Goal: Complete application form

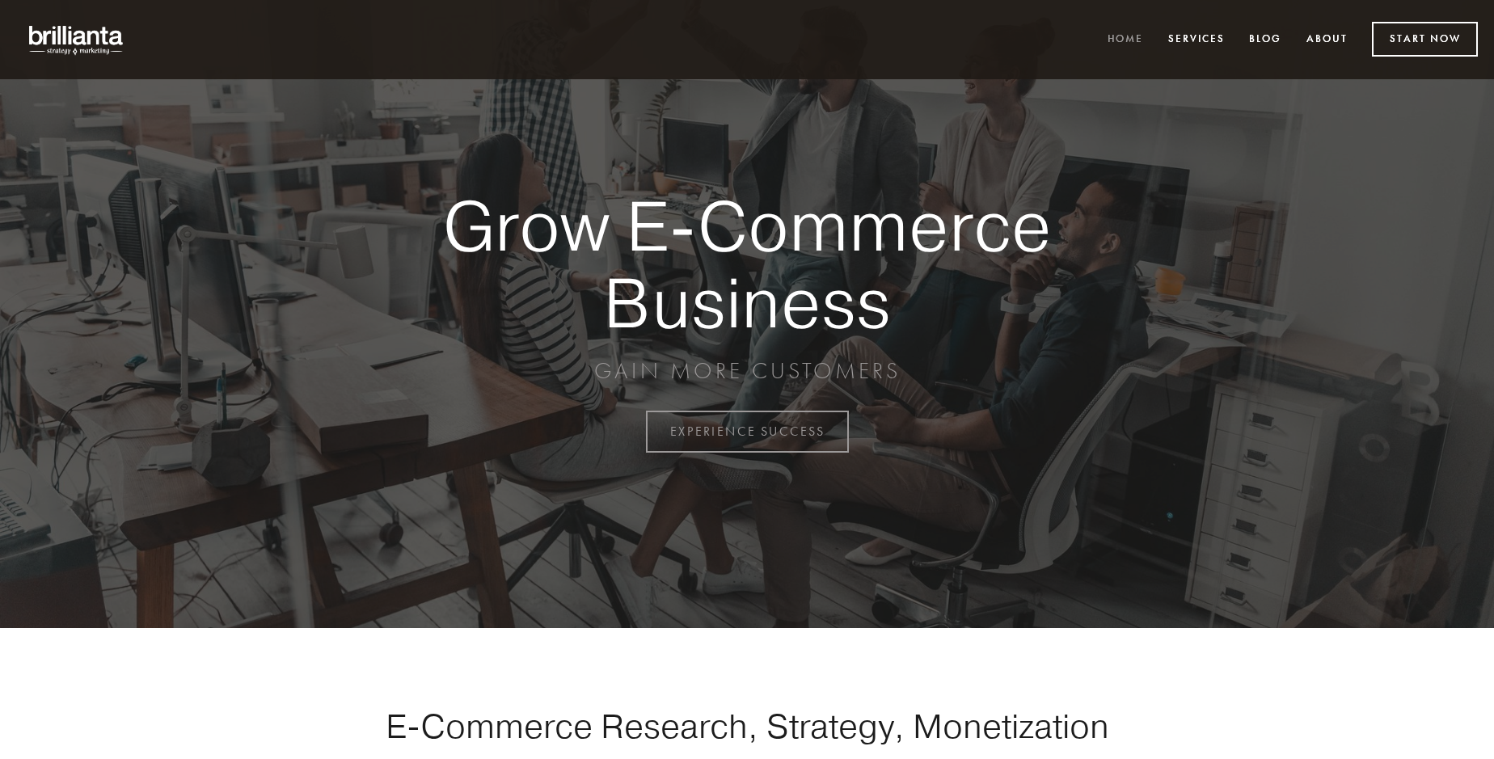
scroll to position [4238, 0]
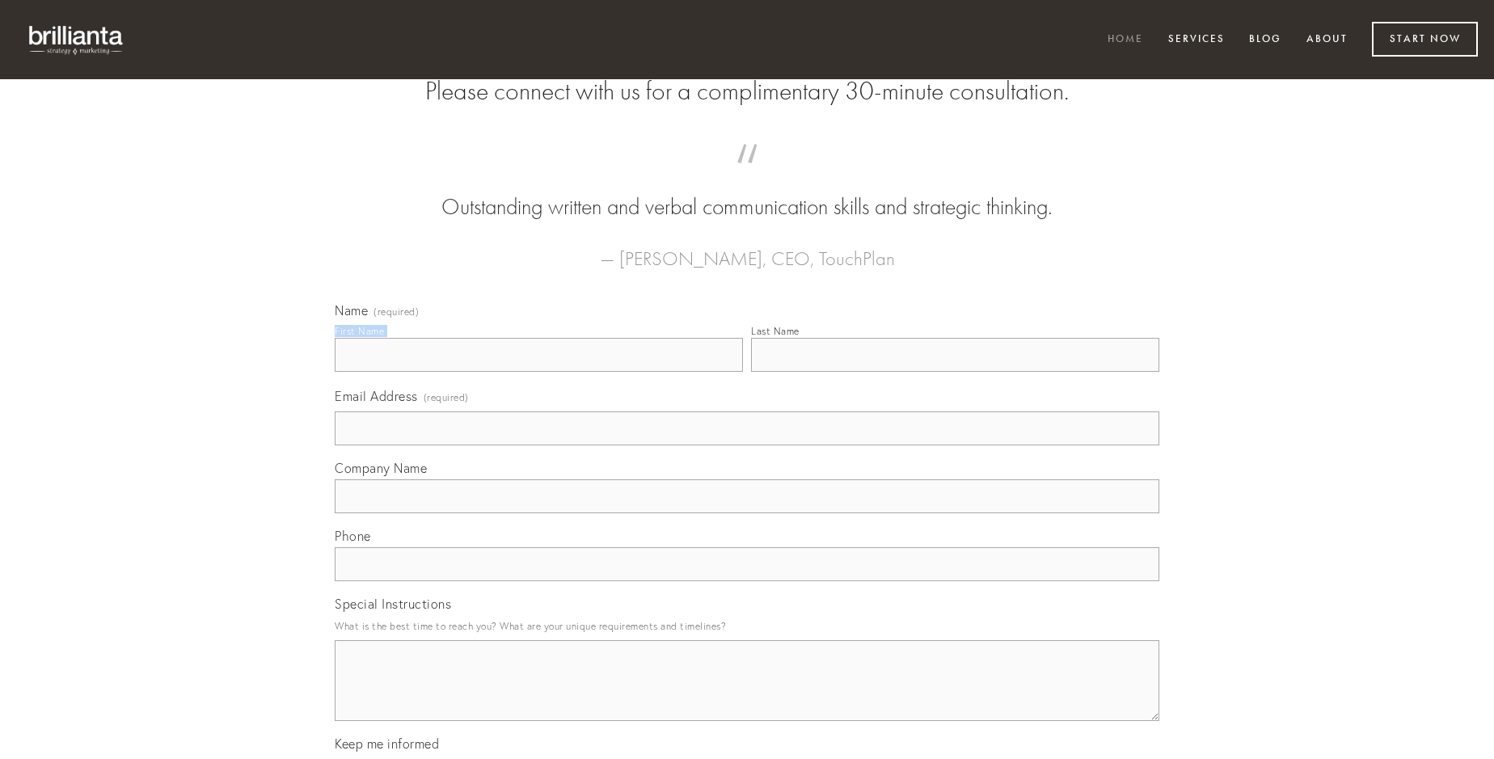
type input "[PERSON_NAME]"
click at [955, 372] on input "Last Name" at bounding box center [955, 355] width 408 height 34
type input "[PERSON_NAME]"
click at [747, 445] on input "Email Address (required)" at bounding box center [747, 428] width 825 height 34
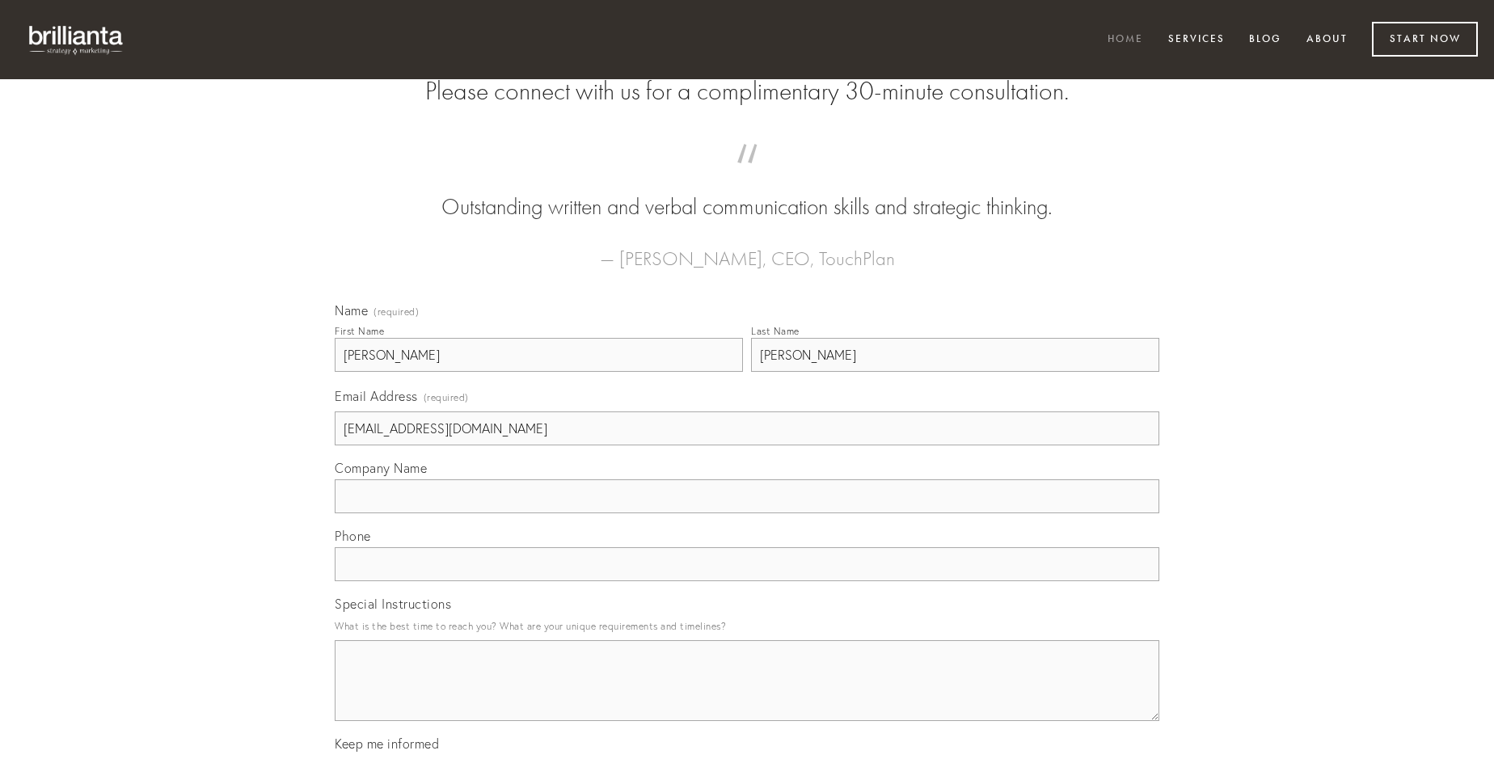
type input "[EMAIL_ADDRESS][DOMAIN_NAME]"
click at [747, 513] on input "Company Name" at bounding box center [747, 496] width 825 height 34
type input "conservo"
click at [747, 581] on input "text" at bounding box center [747, 564] width 825 height 34
click at [747, 695] on textarea "Special Instructions" at bounding box center [747, 680] width 825 height 81
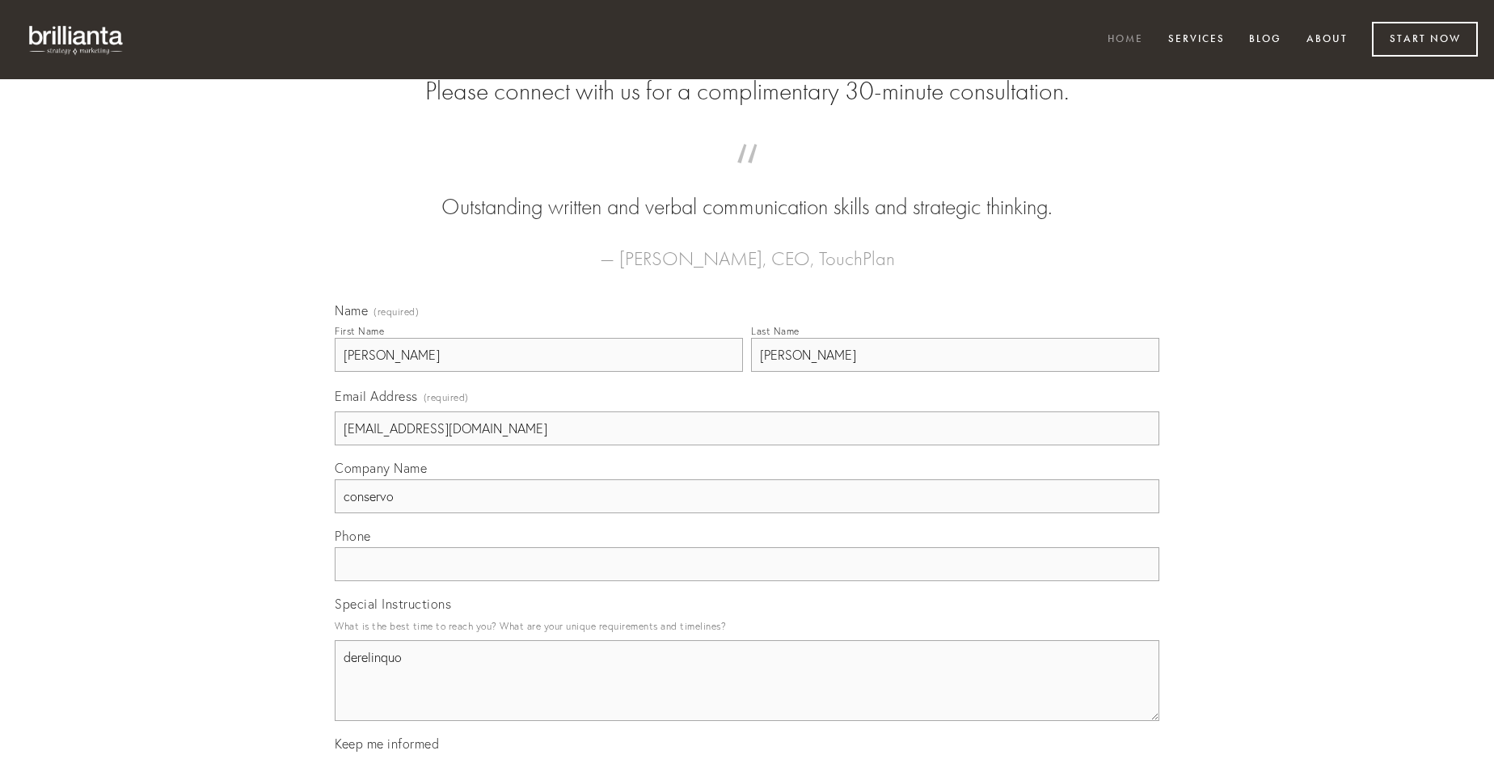
type textarea "derelinquo"
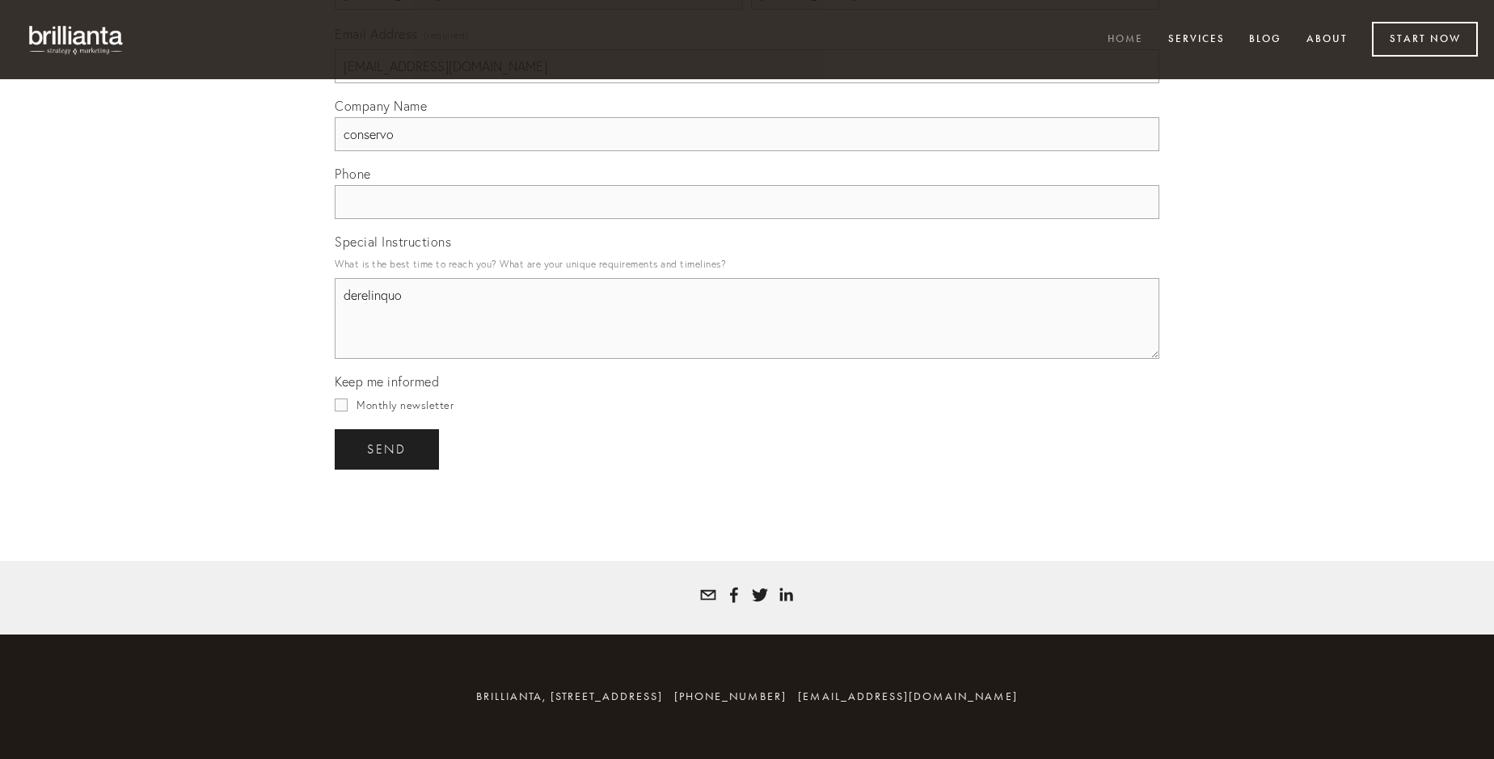
click at [388, 449] on span "send" at bounding box center [387, 449] width 40 height 15
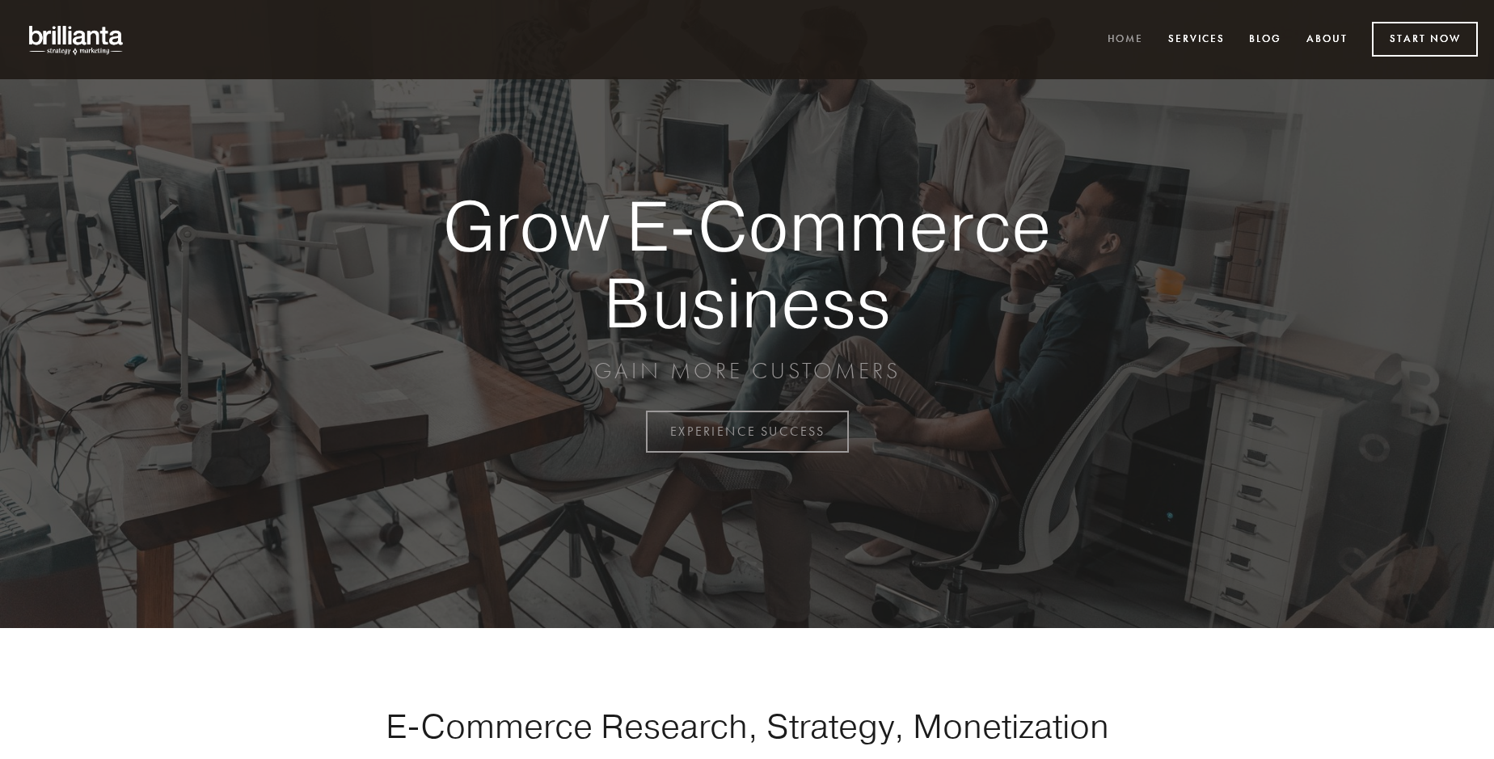
scroll to position [4238, 0]
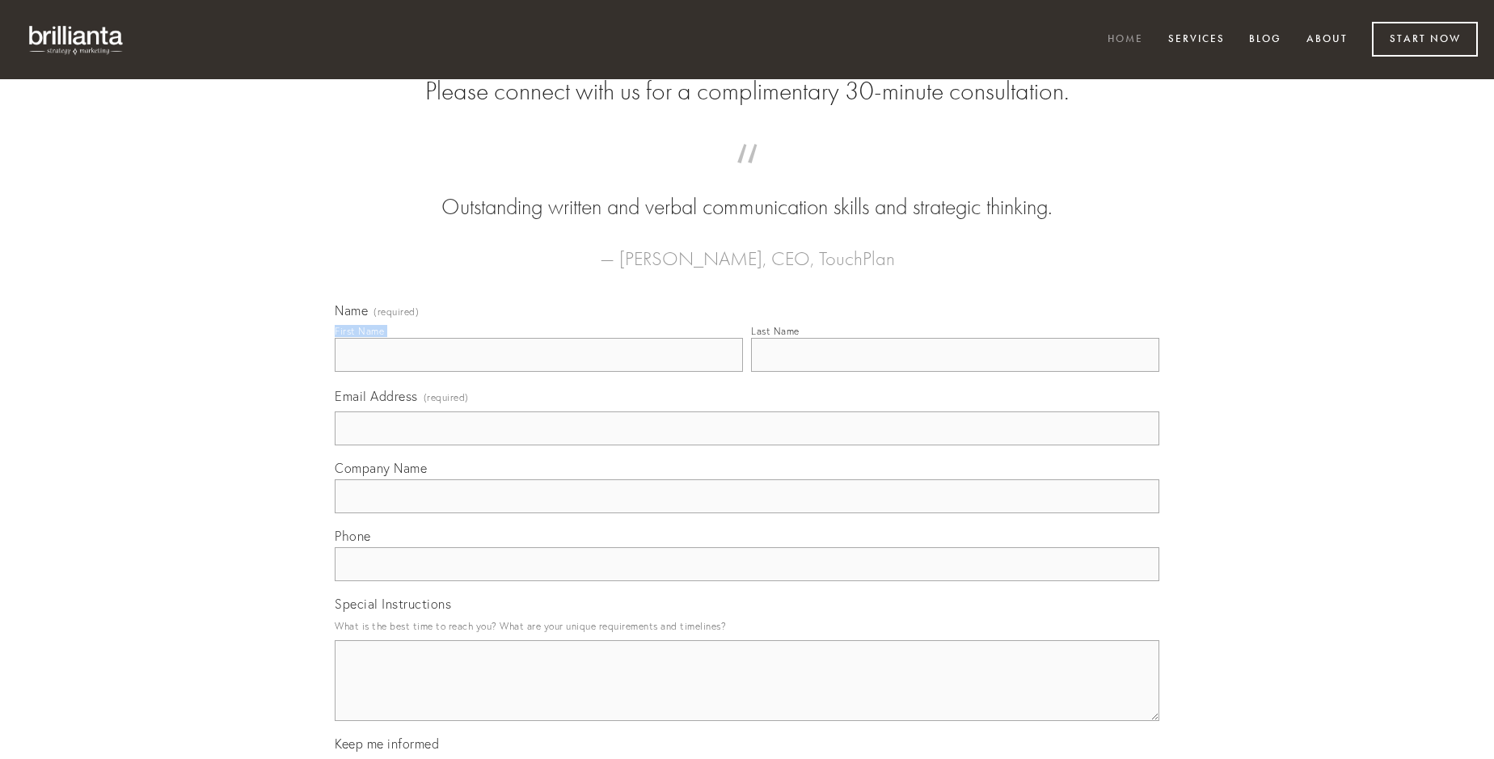
type input "Kristin Borer"
click at [955, 372] on input "Last Name" at bounding box center [955, 355] width 408 height 34
type input "Kristin Borer"
click at [747, 445] on input "Email Address (required)" at bounding box center [747, 428] width 825 height 34
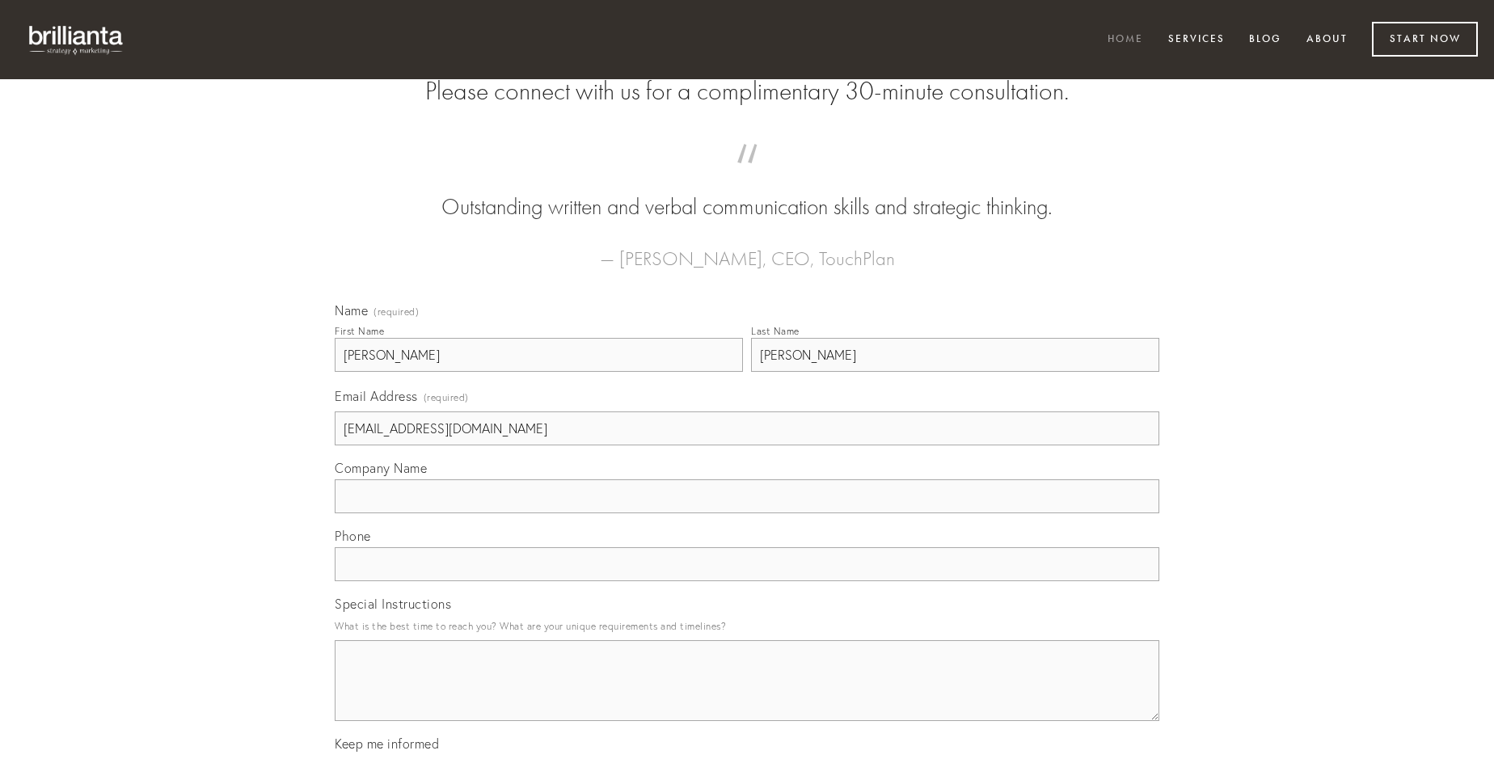
type input "Raphael160_Gulgowski1972@sigismail.com"
click at [747, 513] on input "Company Name" at bounding box center [747, 496] width 825 height 34
type input "via"
click at [747, 581] on input "text" at bounding box center [747, 564] width 825 height 34
click at [747, 695] on textarea "Special Instructions" at bounding box center [747, 680] width 825 height 81
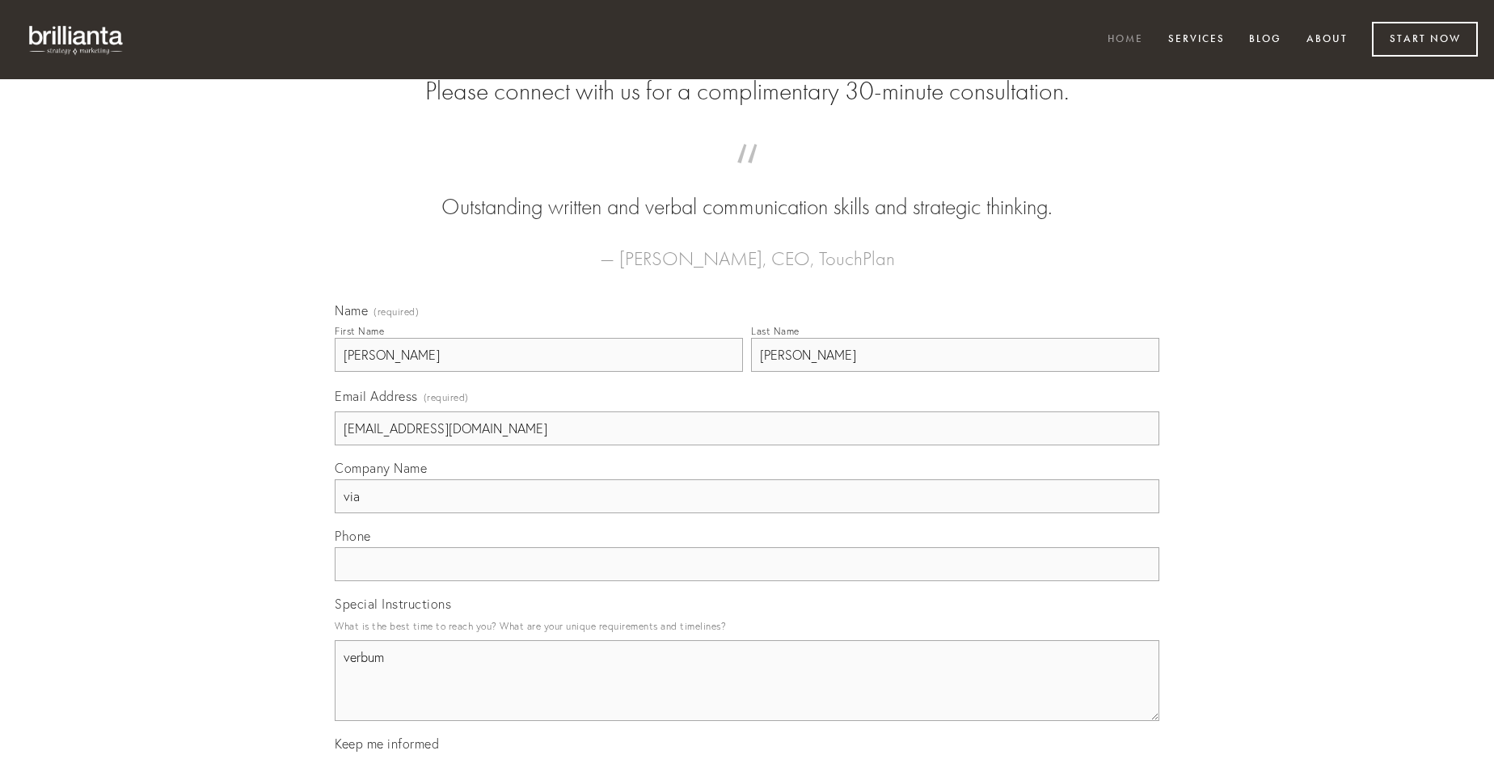
type textarea "verbum"
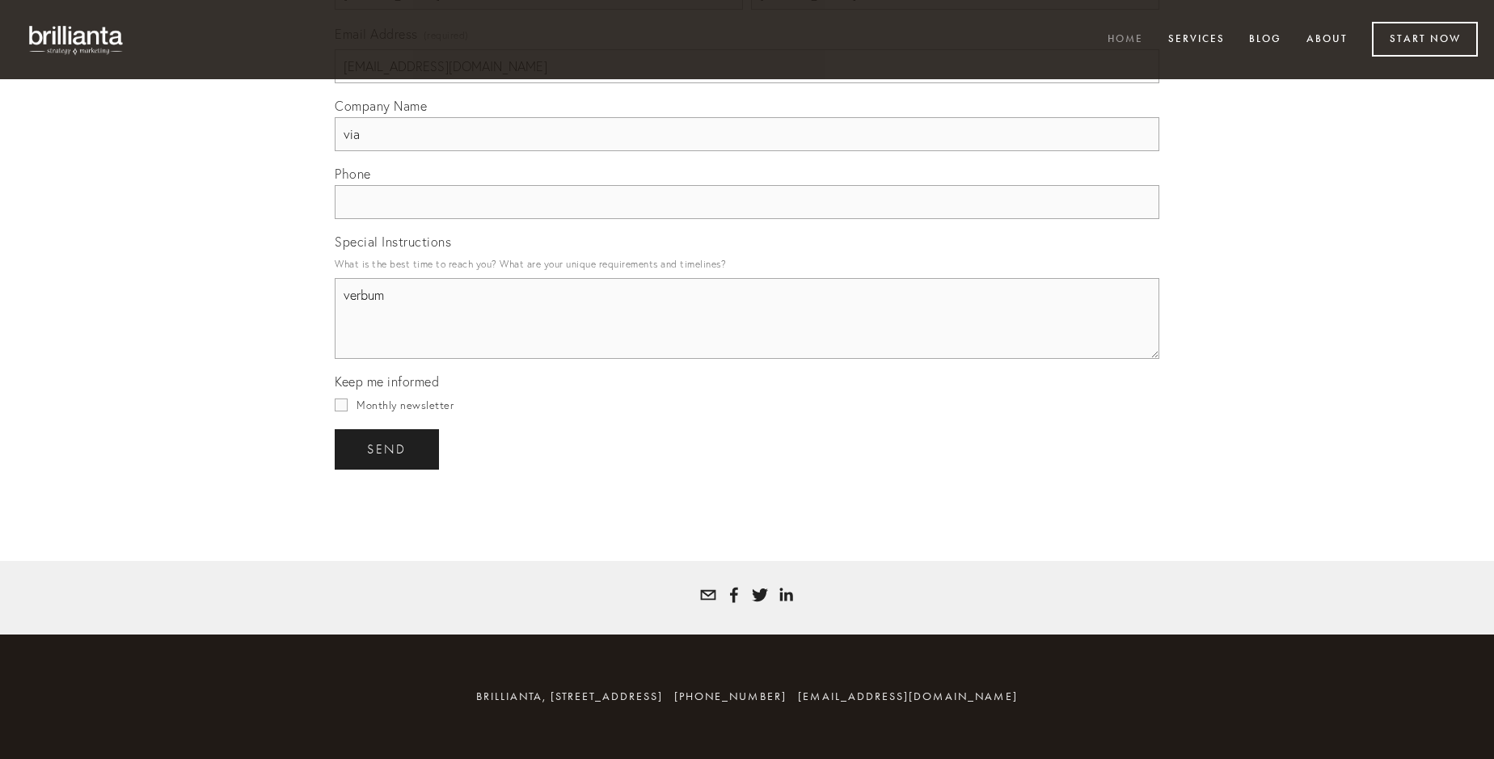
click at [388, 449] on span "send" at bounding box center [387, 449] width 40 height 15
